Goal: Task Accomplishment & Management: Complete application form

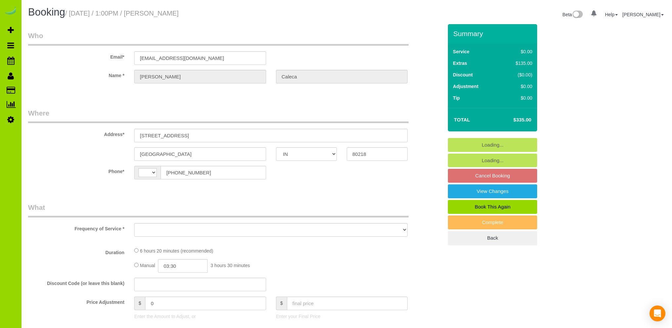
select select "IN"
select select "string:fspay-309b1a78-8f42-4a79-9306-cab8c579dd28"
select select "string:[GEOGRAPHIC_DATA]"
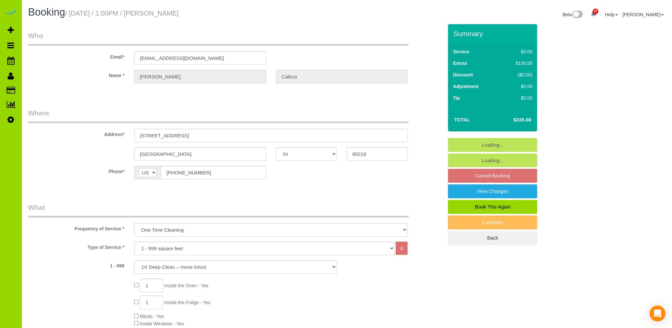
select select "object:1238"
select select "spot1"
select select "number:69"
select select "number:2"
select select "number:11"
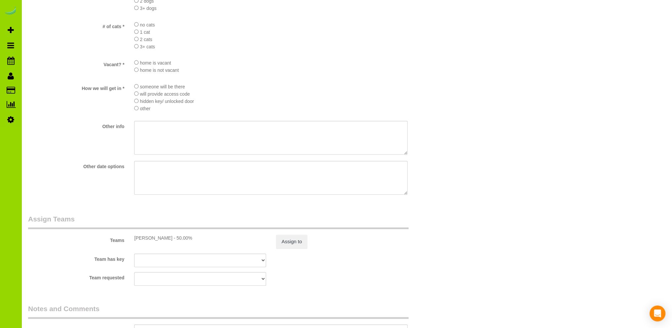
scroll to position [859, 0]
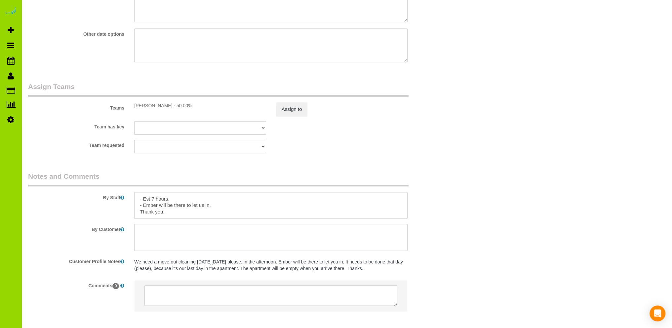
click at [377, 151] on div "Team requested [PERSON_NAME][GEOGRAPHIC_DATA] [PERSON_NAME] DESI [PERSON_NAME] …" at bounding box center [235, 146] width 425 height 14
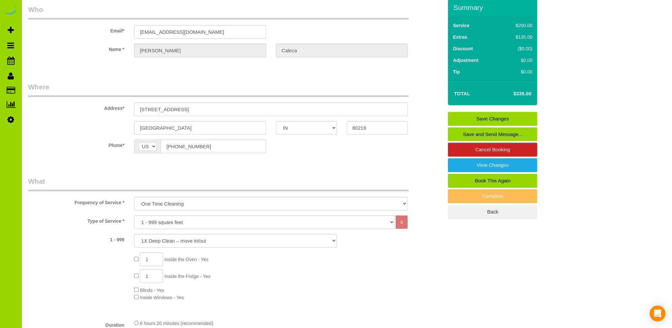
scroll to position [0, 0]
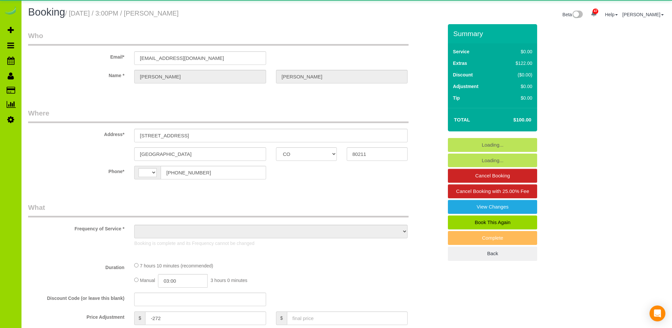
select select "CO"
select select "number:3"
select select "number:16"
select select "string:[GEOGRAPHIC_DATA]"
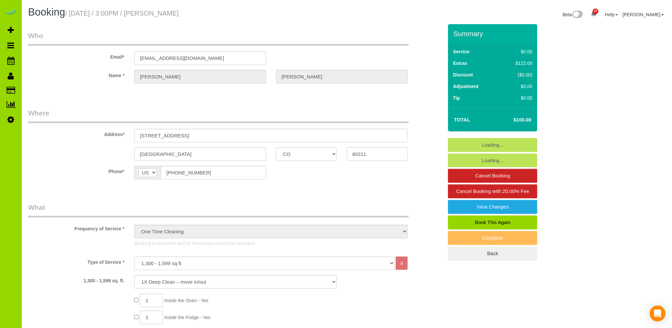
select select "object:1244"
click at [65, 72] on label "Name *" at bounding box center [76, 74] width 106 height 9
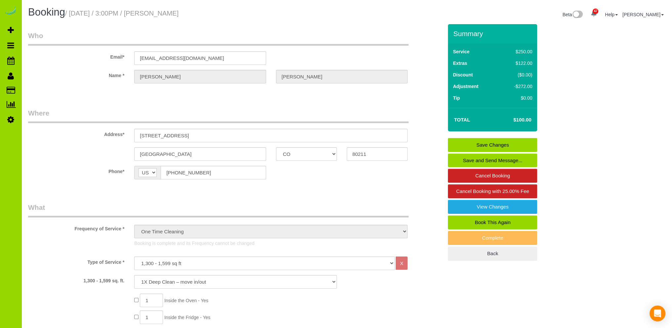
click at [238, 33] on legend "Who" at bounding box center [218, 38] width 380 height 15
